Goal: Information Seeking & Learning: Learn about a topic

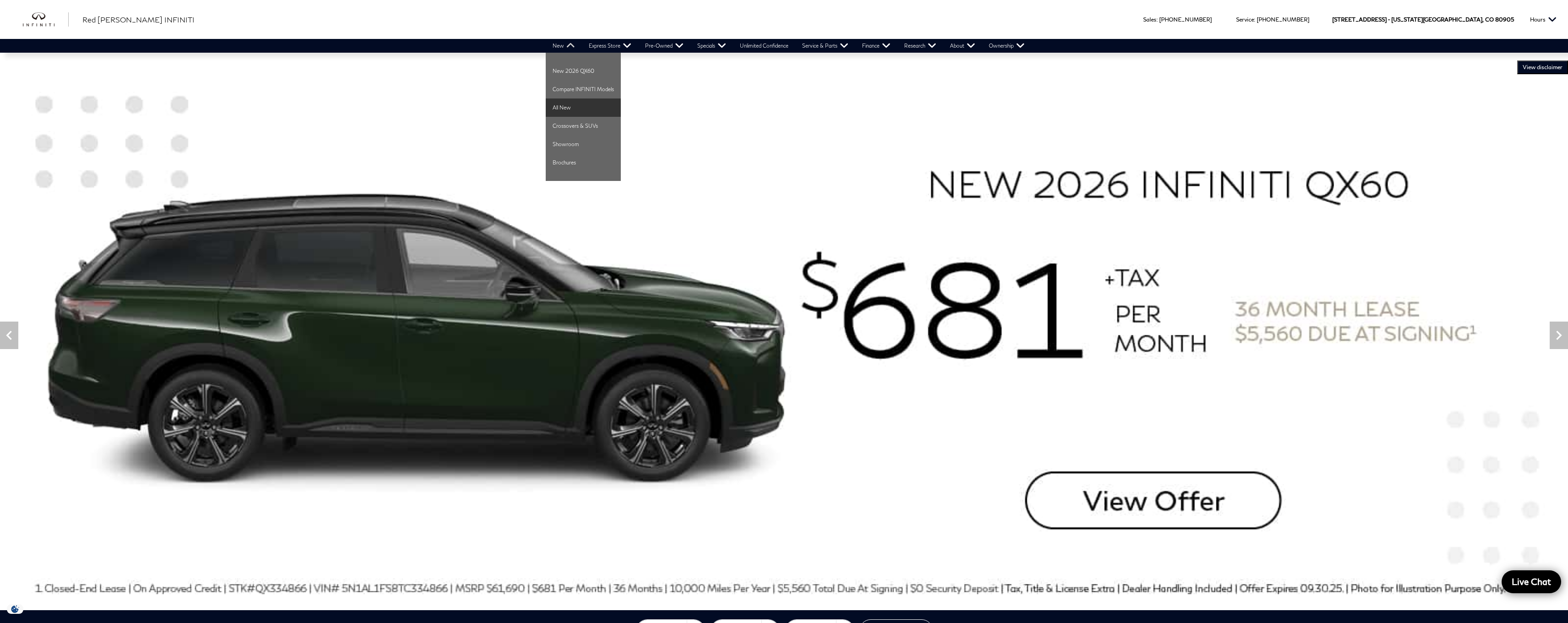
click at [578, 104] on link "All New" at bounding box center [583, 107] width 75 height 18
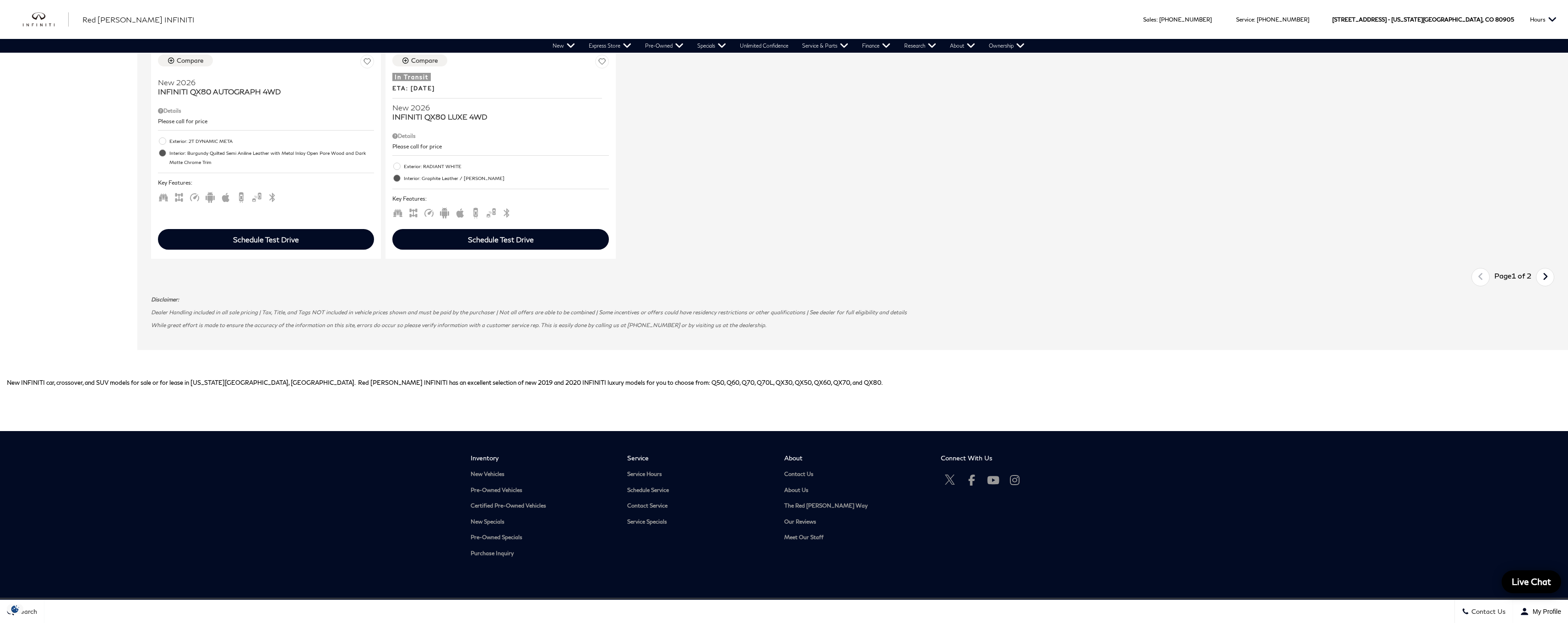
scroll to position [1699, 0]
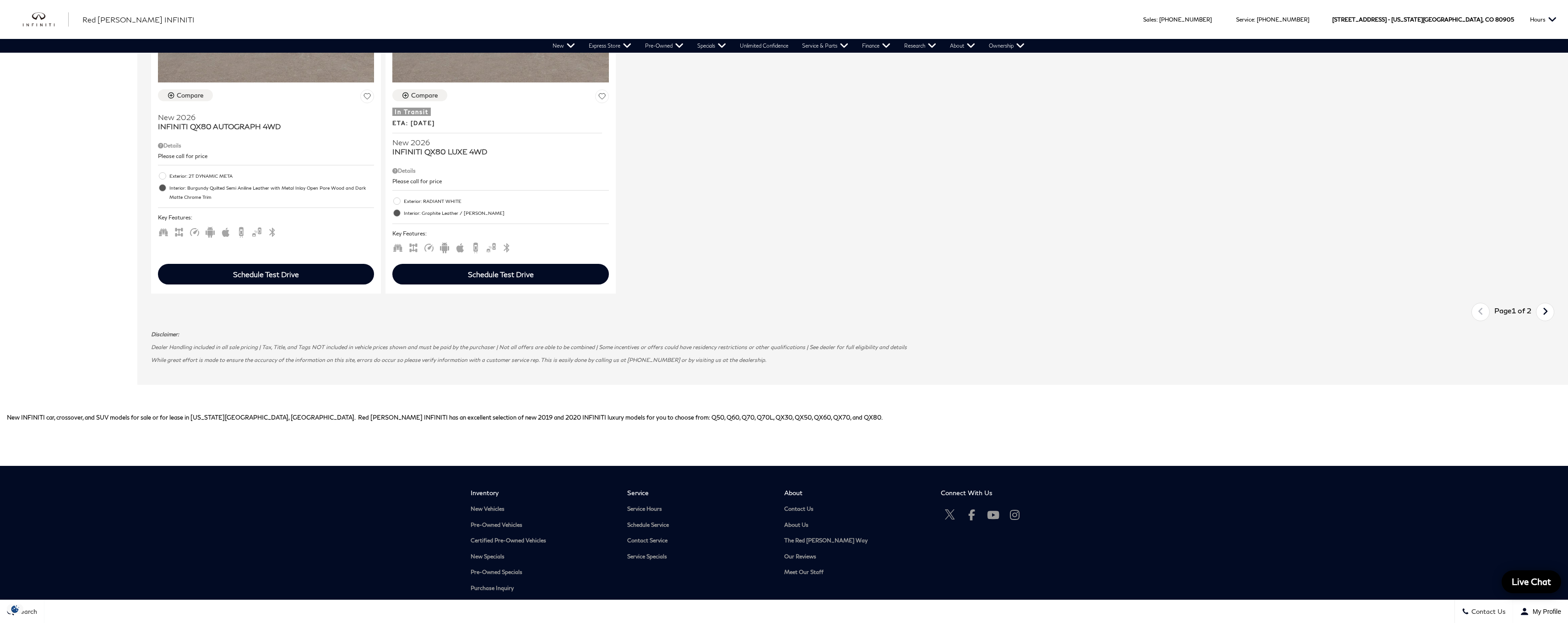
click at [1548, 304] on icon "next page" at bounding box center [1545, 311] width 6 height 15
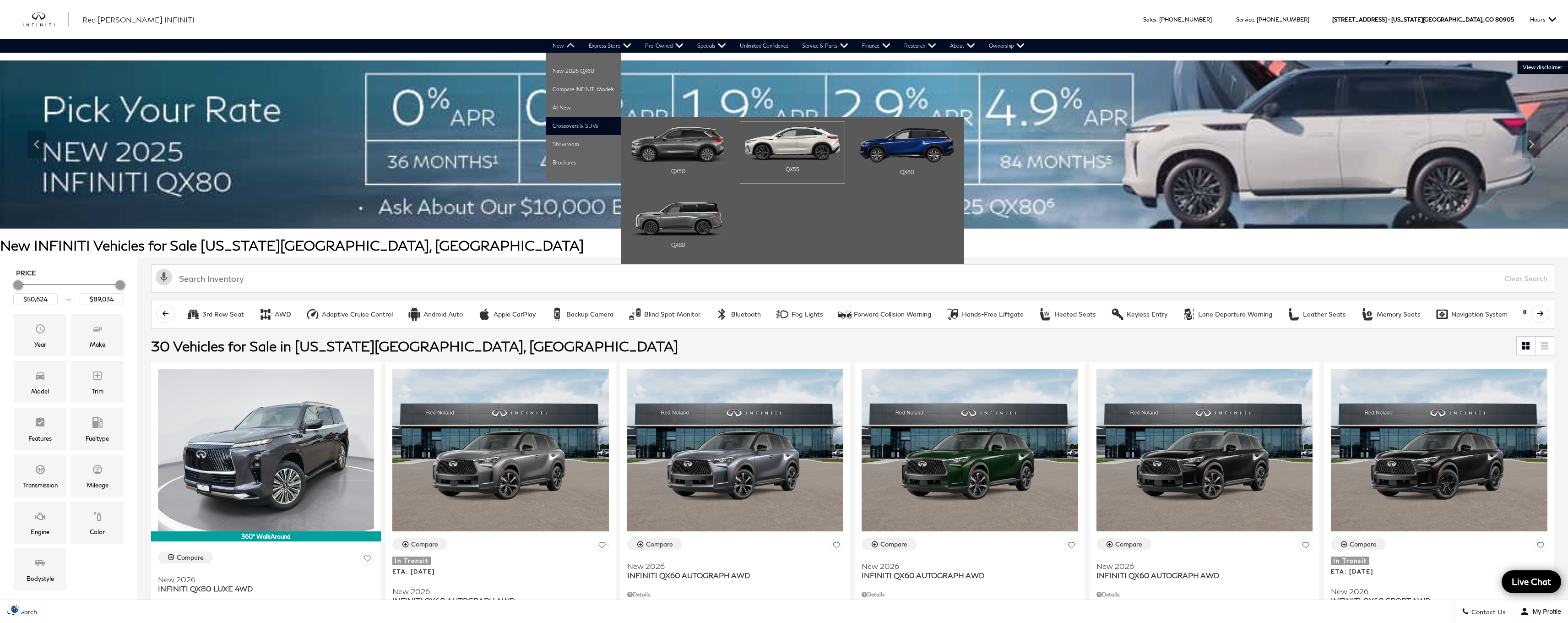
click at [761, 139] on img "Main Navigation" at bounding box center [792, 143] width 95 height 34
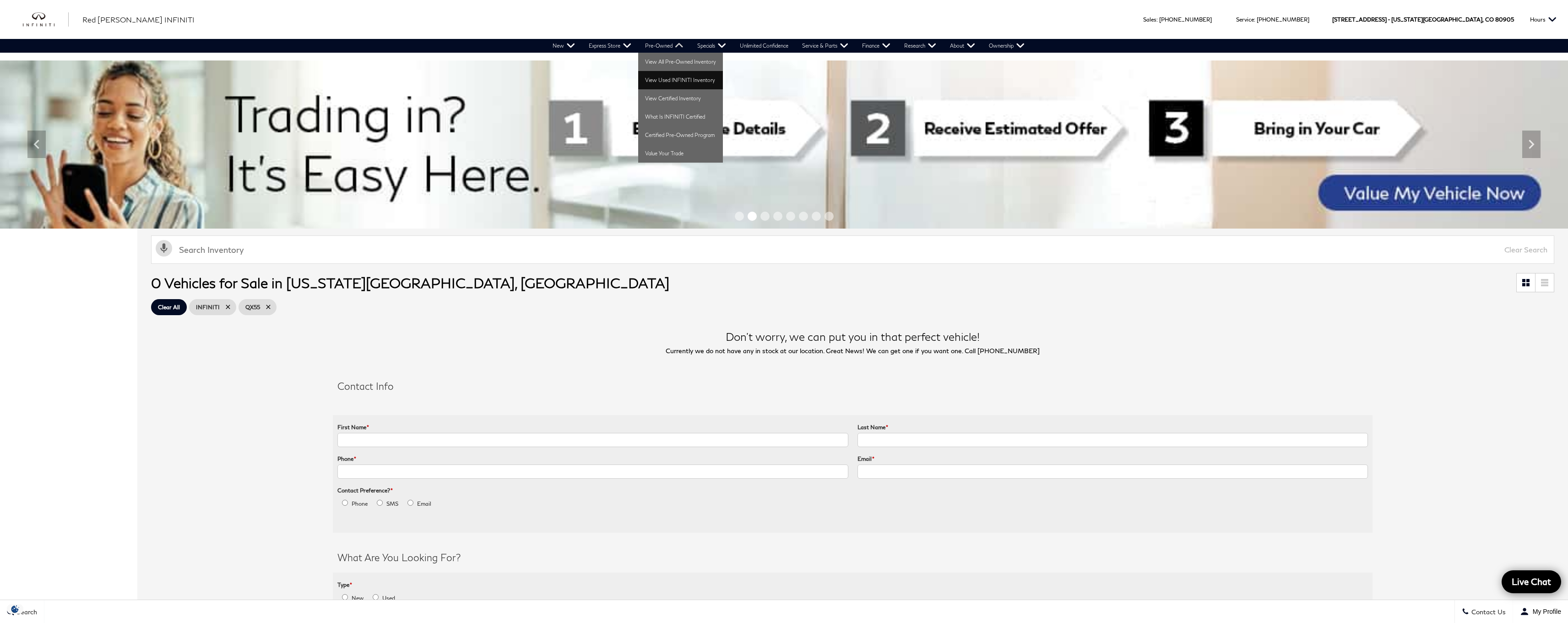
click at [676, 79] on link "View Used INFINITI Inventory" at bounding box center [681, 79] width 85 height 18
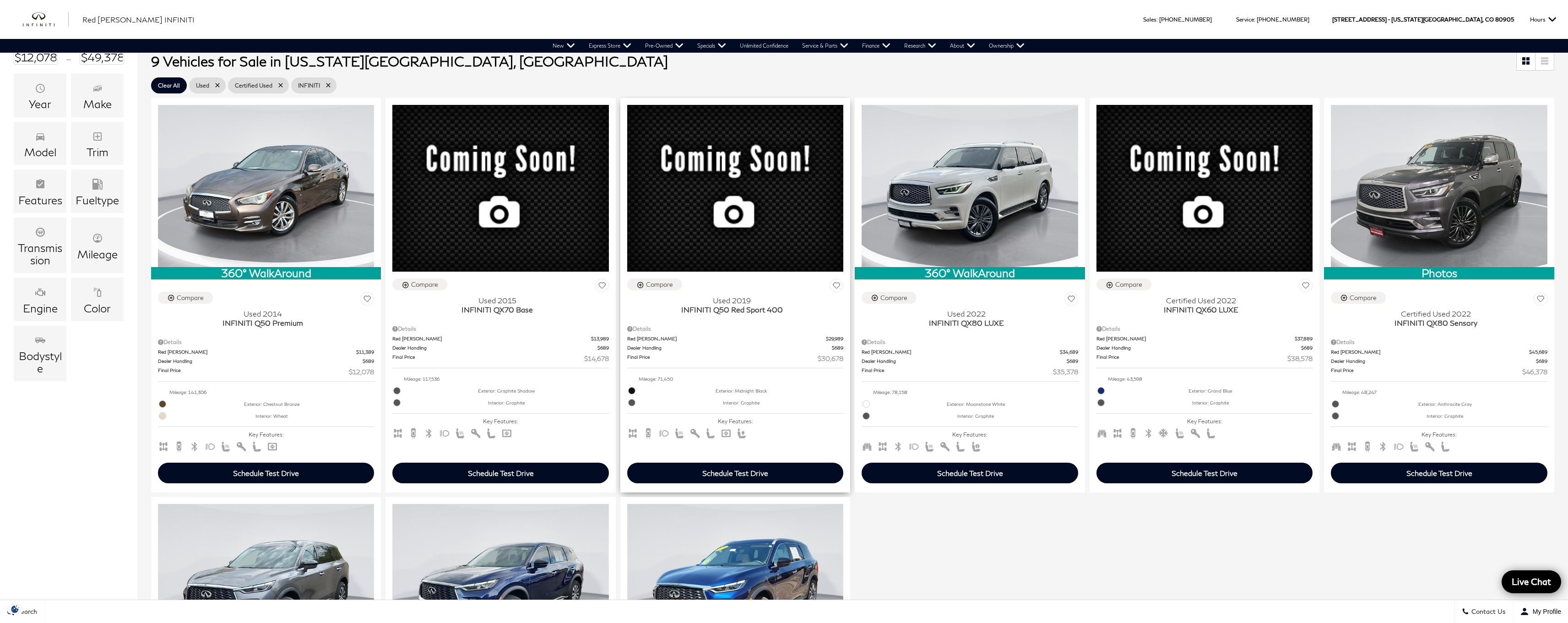
scroll to position [255, 0]
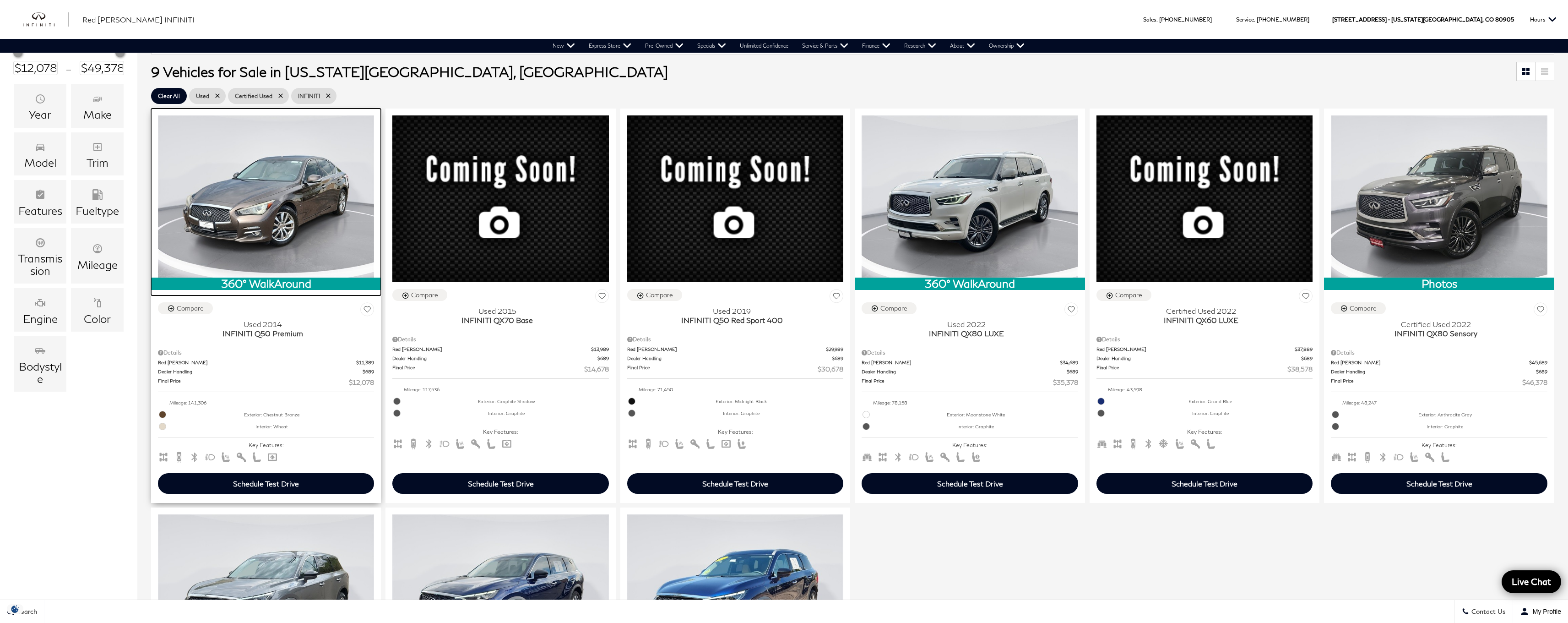
click at [267, 193] on img at bounding box center [266, 196] width 216 height 162
